Goal: Task Accomplishment & Management: Complete application form

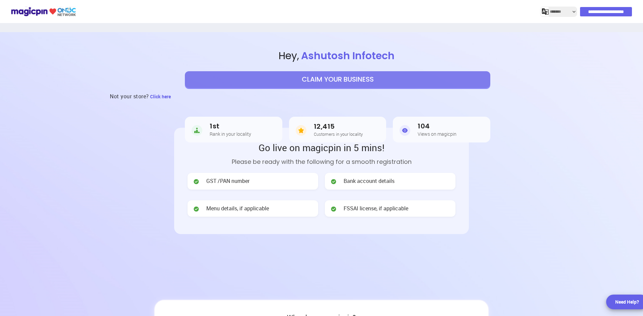
select select "*******"
click at [210, 134] on h5 "Rank in your locality" at bounding box center [231, 134] width 42 height 5
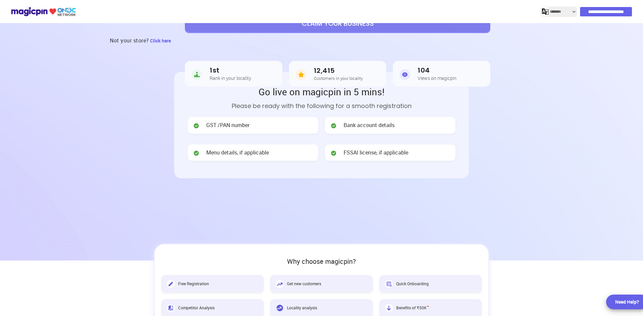
scroll to position [111, 0]
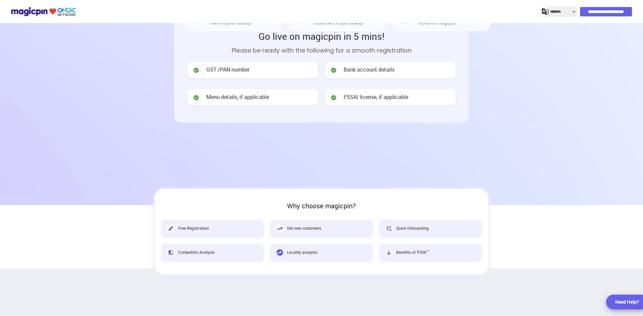
click at [413, 96] on div "FSSAI license, if applicable" at bounding box center [390, 97] width 131 height 17
click at [369, 70] on span "Bank account details" at bounding box center [368, 70] width 51 height 8
click at [229, 70] on span "GST /PAN number" at bounding box center [227, 70] width 43 height 8
click at [193, 71] on img at bounding box center [196, 70] width 7 height 7
click at [218, 100] on span "Menu details, if applicable" at bounding box center [237, 97] width 63 height 8
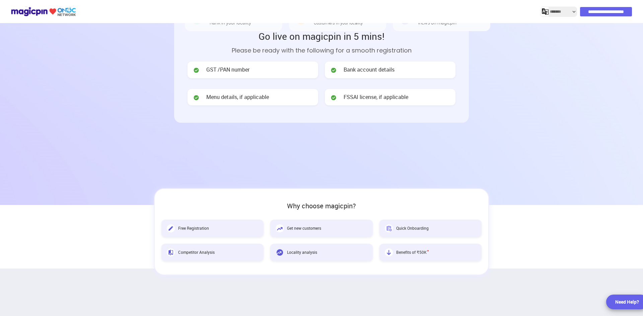
drag, startPoint x: 278, startPoint y: 100, endPoint x: 203, endPoint y: 101, distance: 75.3
click at [278, 100] on div "Menu details, if applicable" at bounding box center [252, 97] width 131 height 17
click at [197, 96] on img at bounding box center [196, 97] width 7 height 7
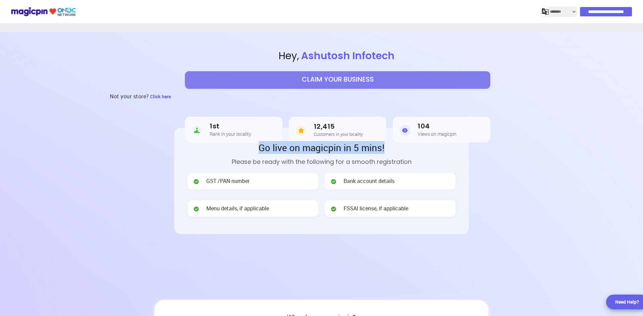
drag, startPoint x: 285, startPoint y: 149, endPoint x: 396, endPoint y: 152, distance: 111.5
click at [396, 152] on h2 "Go live on magicpin in 5 mins!" at bounding box center [321, 147] width 268 height 13
click at [359, 167] on div "Go live on magicpin in 5 mins! Please be ready with the following for a smooth …" at bounding box center [321, 181] width 268 height 80
click at [331, 81] on button "CLAIM YOUR BUSINESS" at bounding box center [337, 79] width 305 height 17
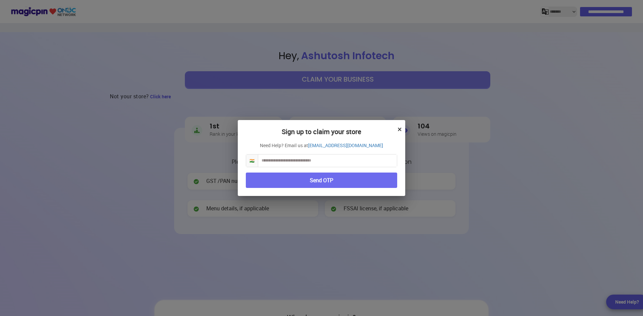
click at [269, 162] on input "text" at bounding box center [327, 161] width 139 height 12
type input "**********"
click at [328, 177] on button "Send OTP" at bounding box center [321, 181] width 151 height 16
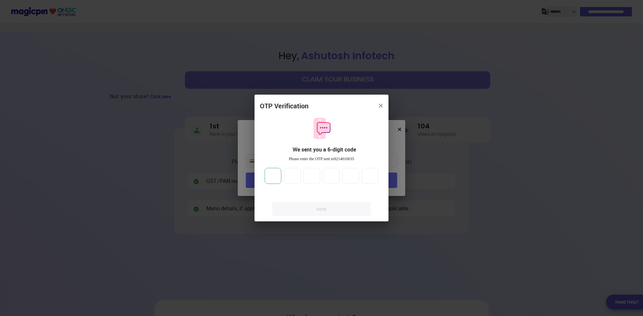
click at [271, 177] on input "number" at bounding box center [272, 176] width 17 height 16
type input "**"
type input "*"
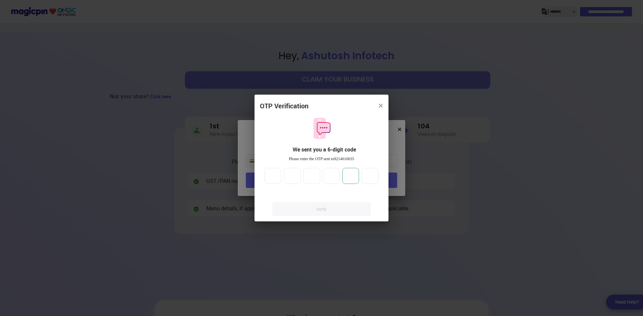
type input "*"
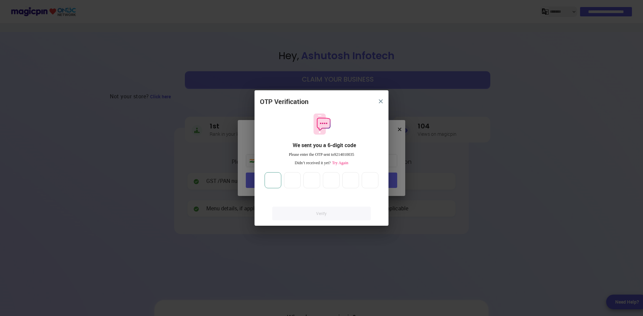
drag, startPoint x: 279, startPoint y: 180, endPoint x: 257, endPoint y: 186, distance: 22.7
click at [257, 186] on div "OTP Verification We sent you a 6-digit code Please enter the OTP sent to 921401…" at bounding box center [321, 161] width 134 height 129
type input "*"
click at [289, 180] on input "**" at bounding box center [292, 180] width 17 height 16
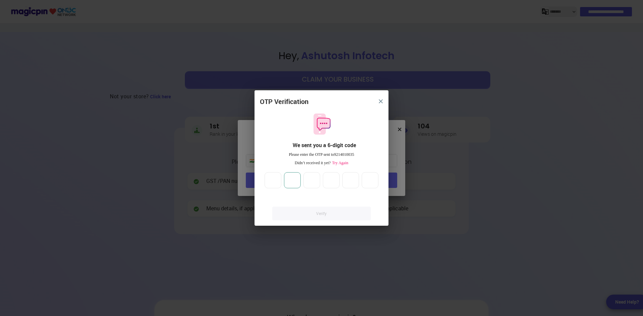
click at [295, 179] on input "**" at bounding box center [292, 180] width 17 height 16
type input "*"
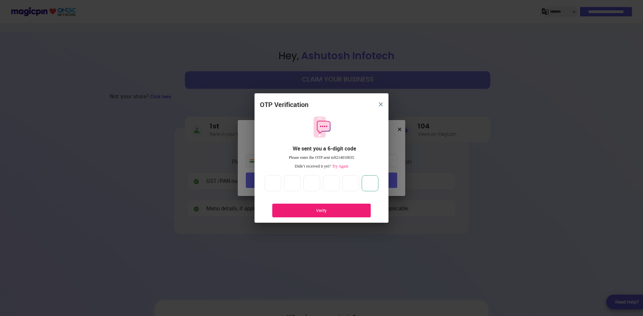
type input "*"
click at [352, 215] on div "Verify" at bounding box center [321, 211] width 98 height 14
drag, startPoint x: 271, startPoint y: 183, endPoint x: 293, endPoint y: 183, distance: 21.8
click at [293, 183] on div "* * * * * *" at bounding box center [321, 183] width 116 height 16
drag, startPoint x: 296, startPoint y: 182, endPoint x: 284, endPoint y: 185, distance: 12.1
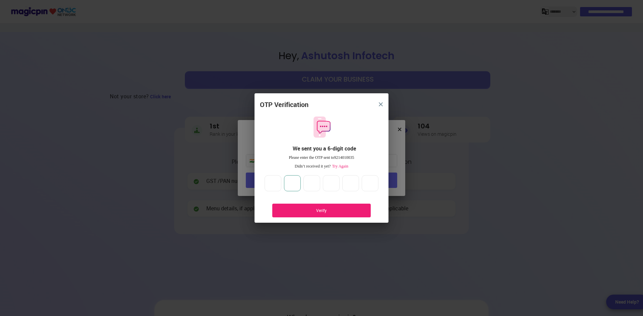
click at [284, 185] on input "*" at bounding box center [292, 183] width 17 height 16
drag, startPoint x: 336, startPoint y: 184, endPoint x: 313, endPoint y: 189, distance: 23.6
click at [313, 189] on div "* * * * * *" at bounding box center [321, 183] width 116 height 16
drag, startPoint x: 312, startPoint y: 184, endPoint x: 303, endPoint y: 187, distance: 9.3
click at [303, 187] on div "* * * * * *" at bounding box center [321, 183] width 116 height 16
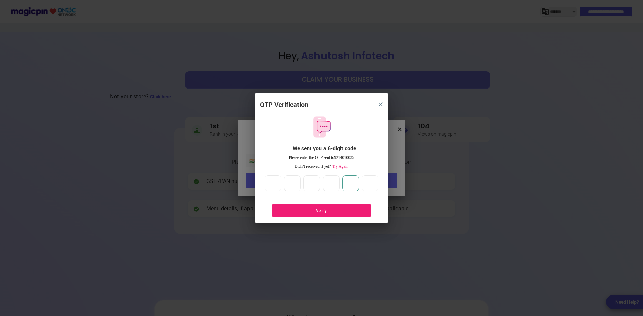
drag, startPoint x: 349, startPoint y: 182, endPoint x: 371, endPoint y: 185, distance: 21.6
click at [364, 185] on div "* * * * * *" at bounding box center [321, 183] width 116 height 16
drag, startPoint x: 377, startPoint y: 184, endPoint x: 360, endPoint y: 188, distance: 17.2
click at [360, 188] on div "* * * * * *" at bounding box center [321, 183] width 116 height 16
click at [326, 209] on div "Verify" at bounding box center [321, 211] width 78 height 6
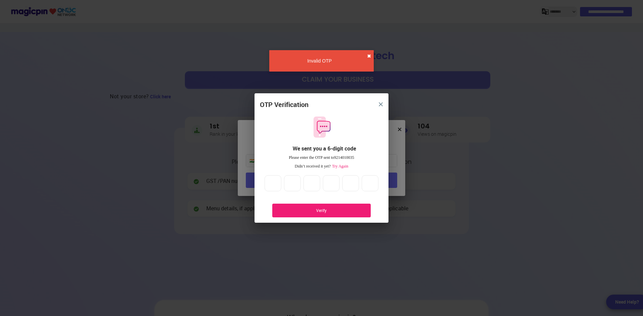
click at [370, 55] on button "✖" at bounding box center [369, 56] width 4 height 7
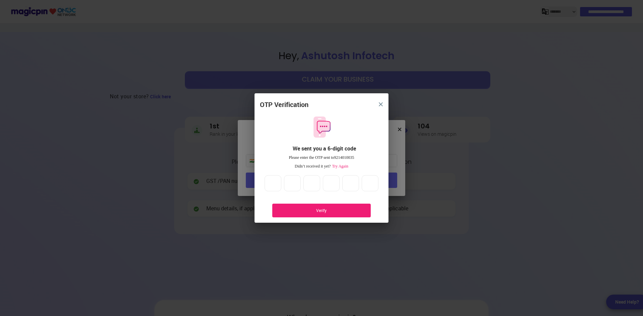
click at [334, 209] on div "Verify" at bounding box center [321, 211] width 78 height 6
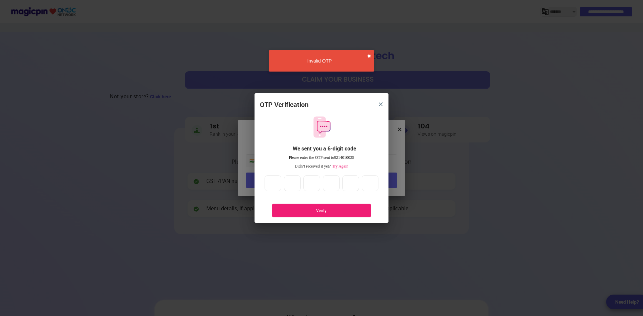
click at [369, 56] on button "✖" at bounding box center [369, 56] width 4 height 7
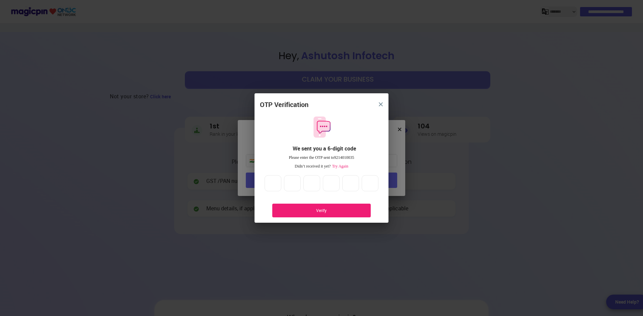
click at [382, 102] on button "close" at bounding box center [381, 104] width 12 height 12
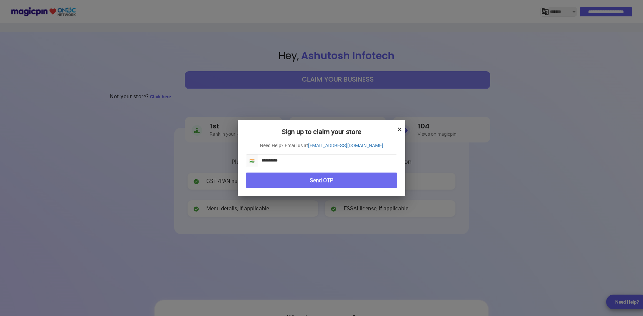
click at [321, 181] on button "Send OTP" at bounding box center [321, 181] width 151 height 16
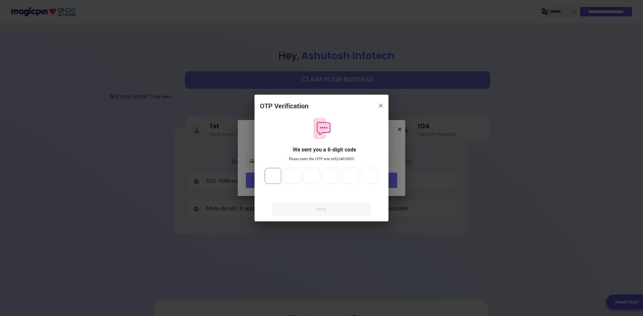
click at [278, 178] on input "number" at bounding box center [272, 176] width 17 height 16
type input "*"
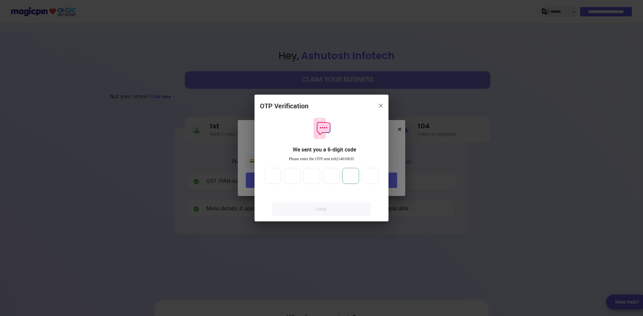
type input "*"
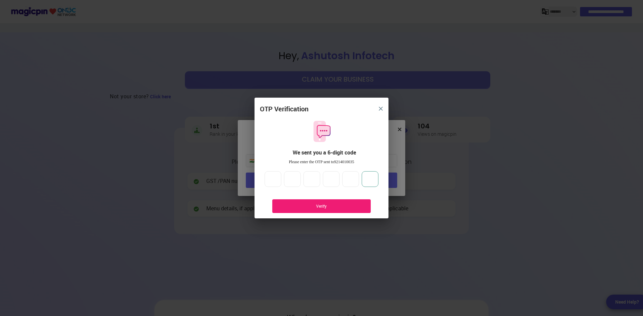
type input "*"
click at [322, 204] on div "Verify" at bounding box center [321, 207] width 98 height 14
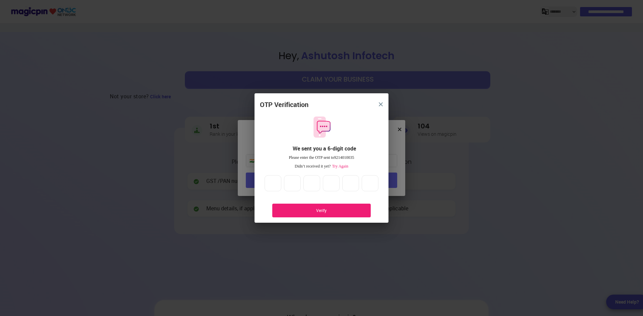
click at [382, 105] on img "close" at bounding box center [381, 104] width 4 height 4
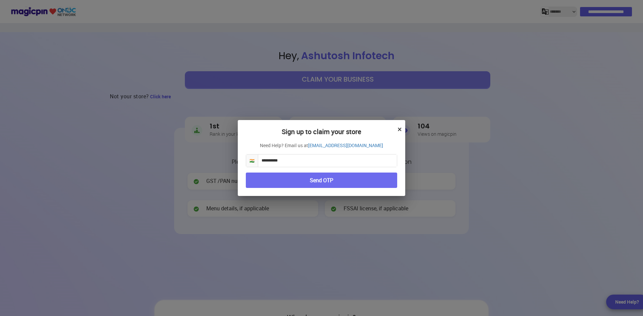
click at [401, 127] on button "×" at bounding box center [399, 129] width 4 height 11
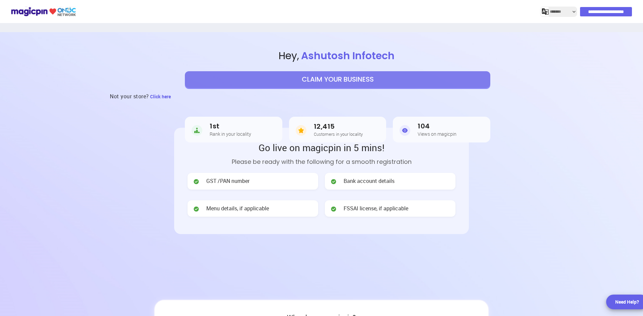
click at [520, 192] on header "**********" at bounding box center [321, 174] width 643 height 285
click at [598, 11] on input "**********" at bounding box center [606, 11] width 52 height 9
